Goal: Find specific page/section: Find specific page/section

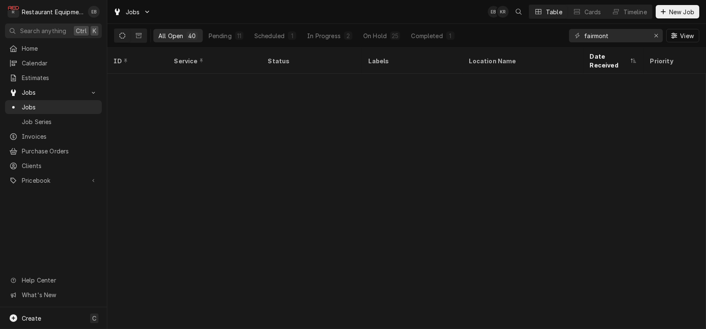
scroll to position [462, 0]
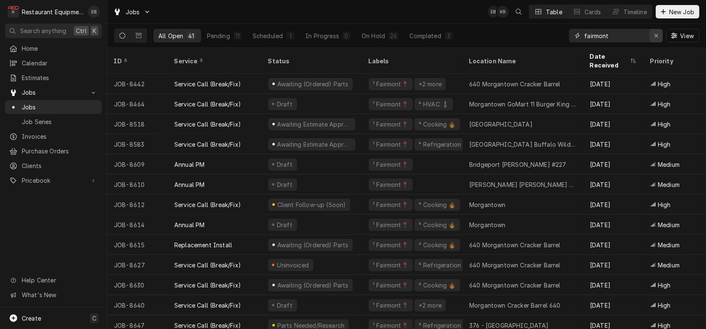
click at [654, 38] on icon "Erase input" at bounding box center [656, 36] width 5 height 6
click at [616, 41] on input "Dynamic Content Wrapper" at bounding box center [623, 35] width 79 height 13
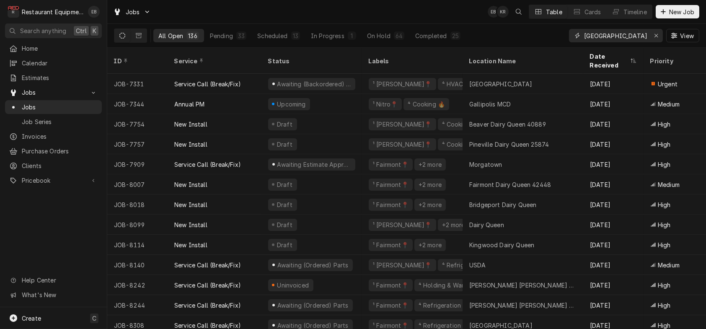
type input "[GEOGRAPHIC_DATA][US_STATE]"
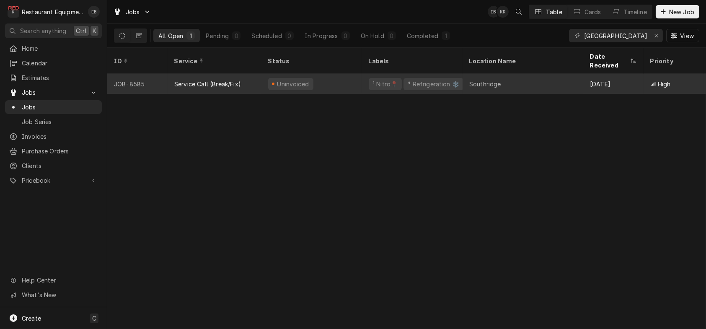
click at [532, 85] on div "Southridge" at bounding box center [522, 84] width 121 height 20
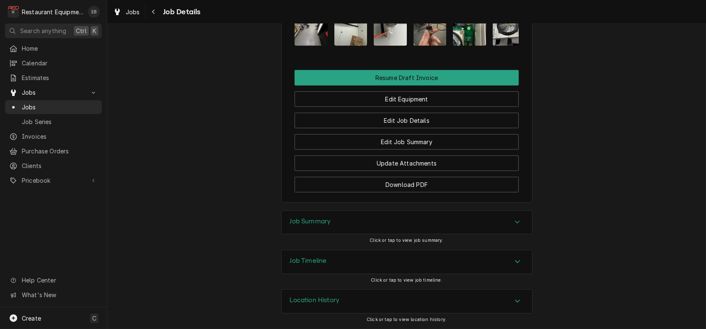
click at [395, 211] on div "Job Summary" at bounding box center [407, 222] width 251 height 23
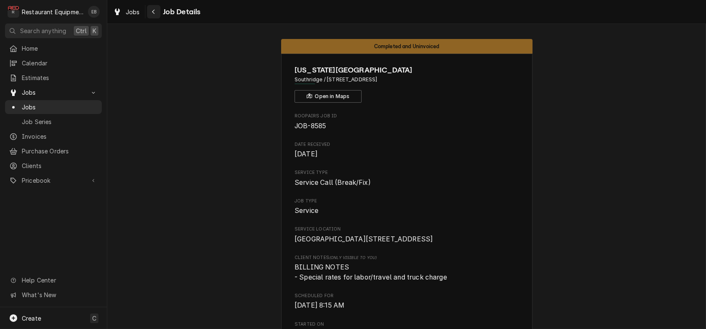
click at [158, 12] on div "Navigate back" at bounding box center [154, 12] width 8 height 8
